Goal: Information Seeking & Learning: Find specific page/section

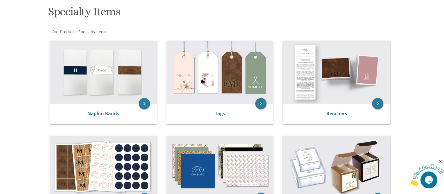
scroll to position [85, 0]
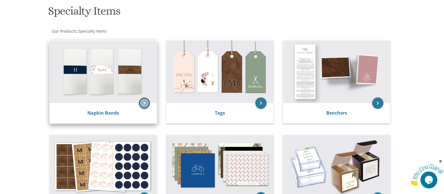
click at [142, 105] on icon "keyboard_arrow_right" at bounding box center [144, 102] width 11 height 11
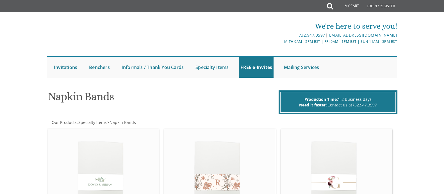
drag, startPoint x: 0, startPoint y: 0, endPoint x: 142, endPoint y: 105, distance: 177.0
click at [142, 105] on h1 "Napkin Bands" at bounding box center [162, 98] width 229 height 17
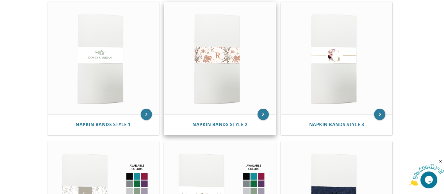
scroll to position [127, 0]
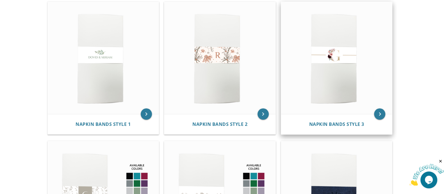
click at [329, 66] on img at bounding box center [336, 58] width 111 height 112
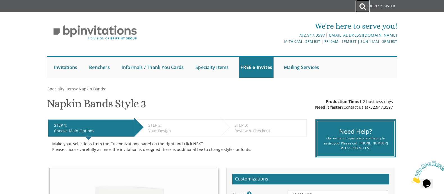
click at [362, 6] on icon at bounding box center [363, 6] width 6 height 11
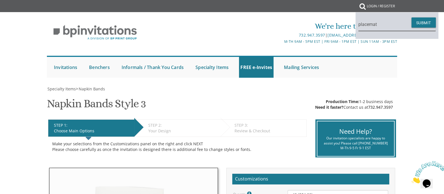
type input "placemat"
click at [412, 17] on button "Submit" at bounding box center [424, 22] width 24 height 10
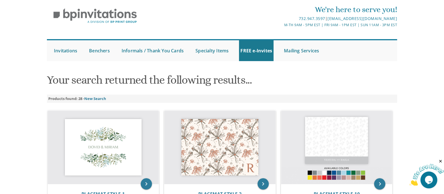
scroll to position [17, 0]
